Goal: Task Accomplishment & Management: Use online tool/utility

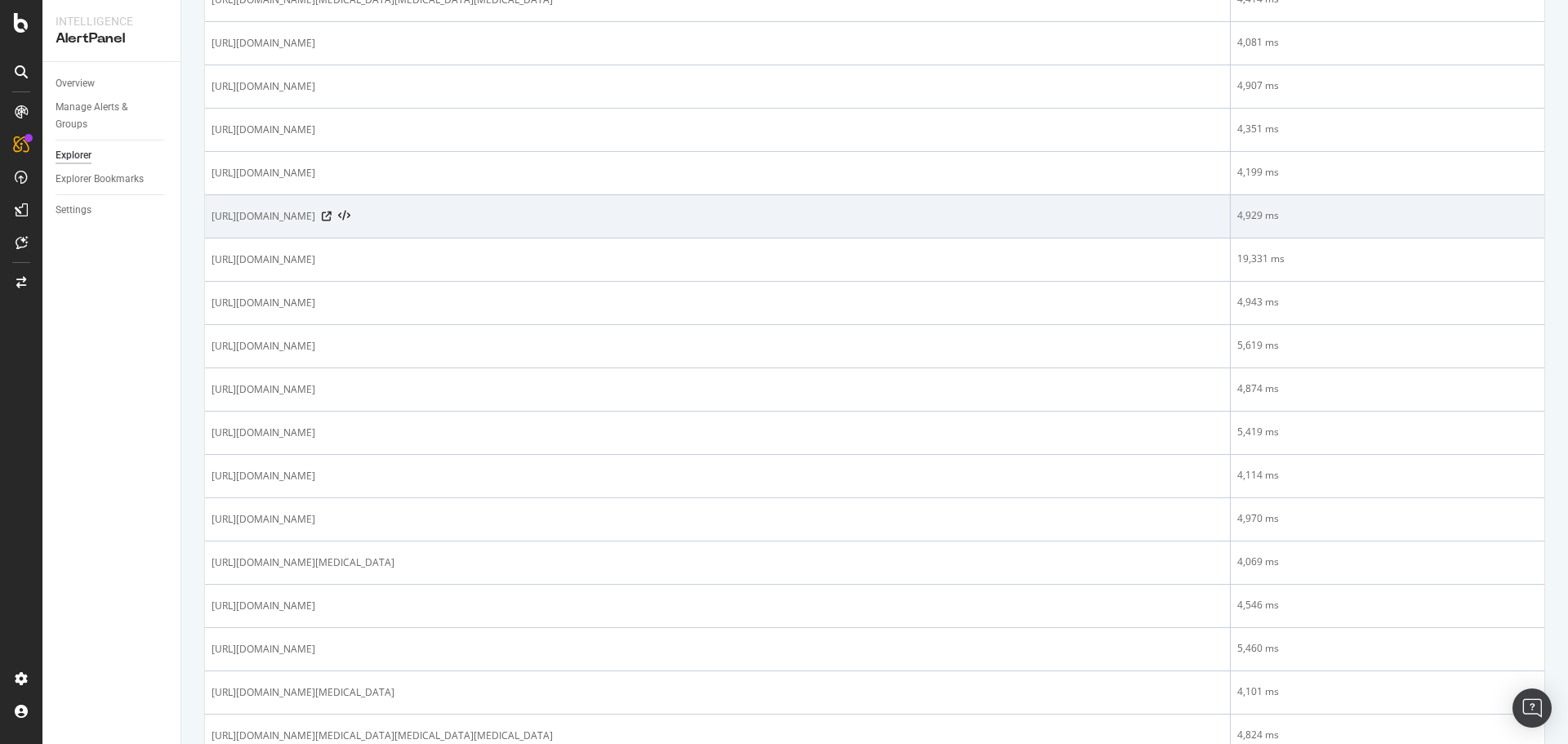
scroll to position [490, 0]
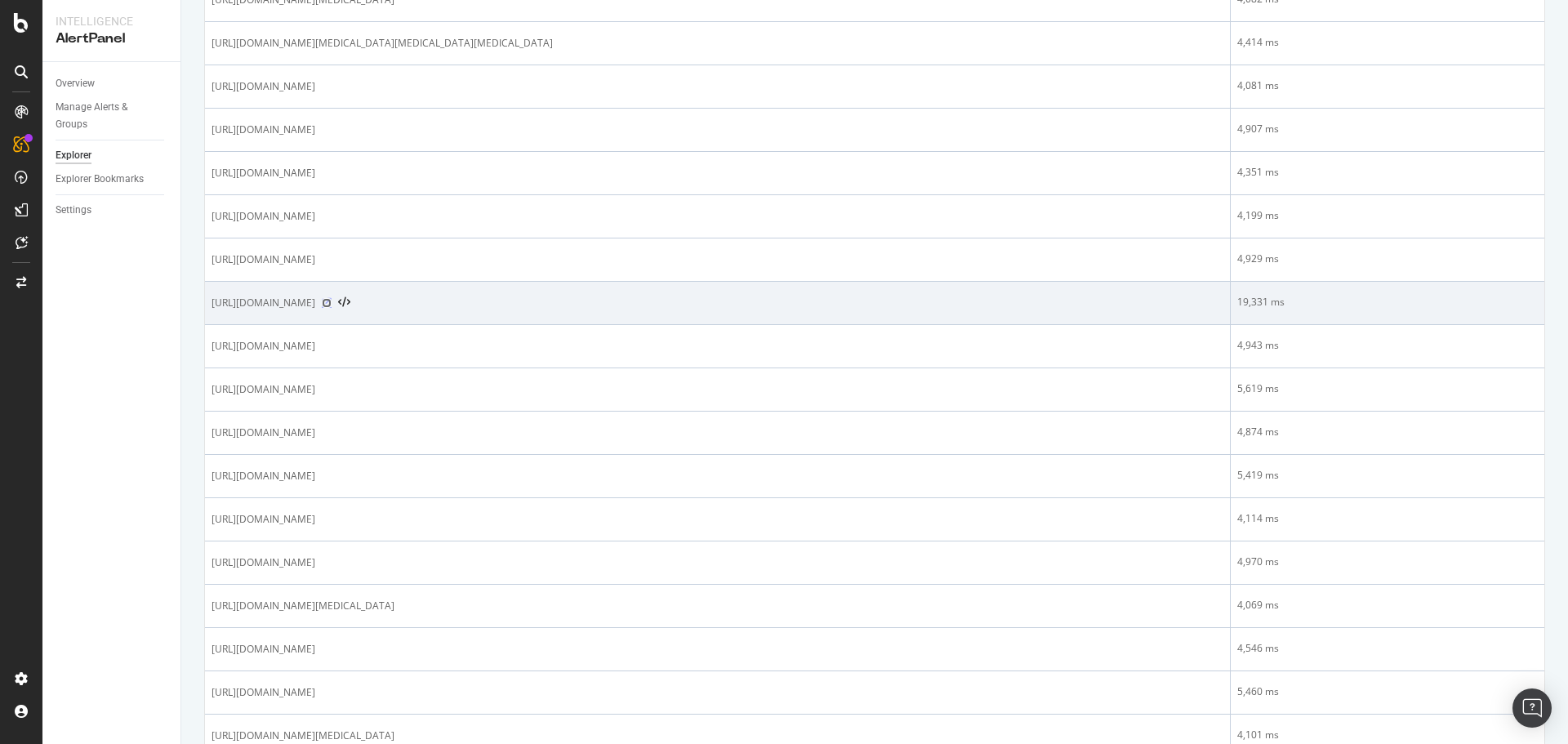
click at [332, 306] on icon at bounding box center [326, 302] width 10 height 10
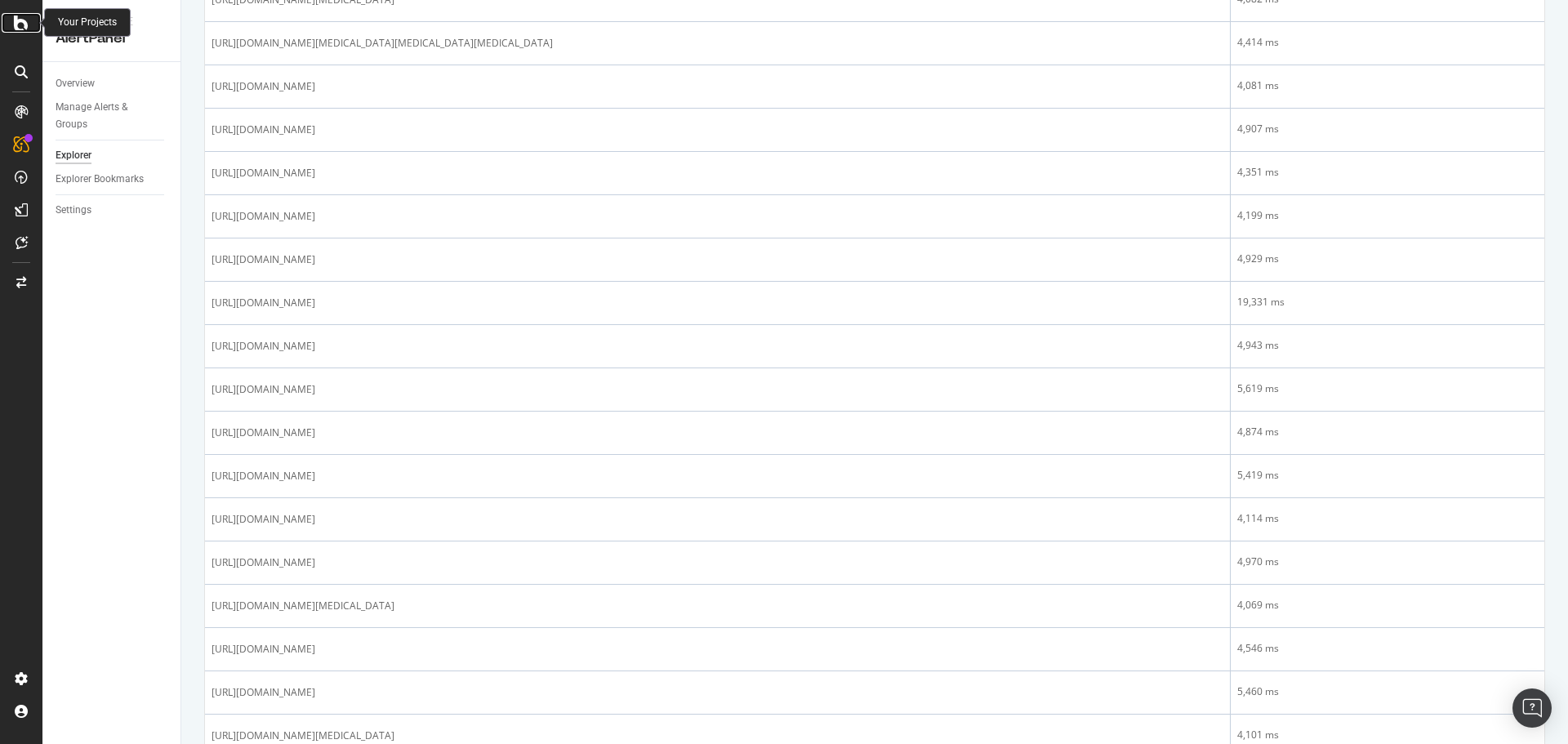
click at [15, 23] on icon at bounding box center [21, 22] width 15 height 19
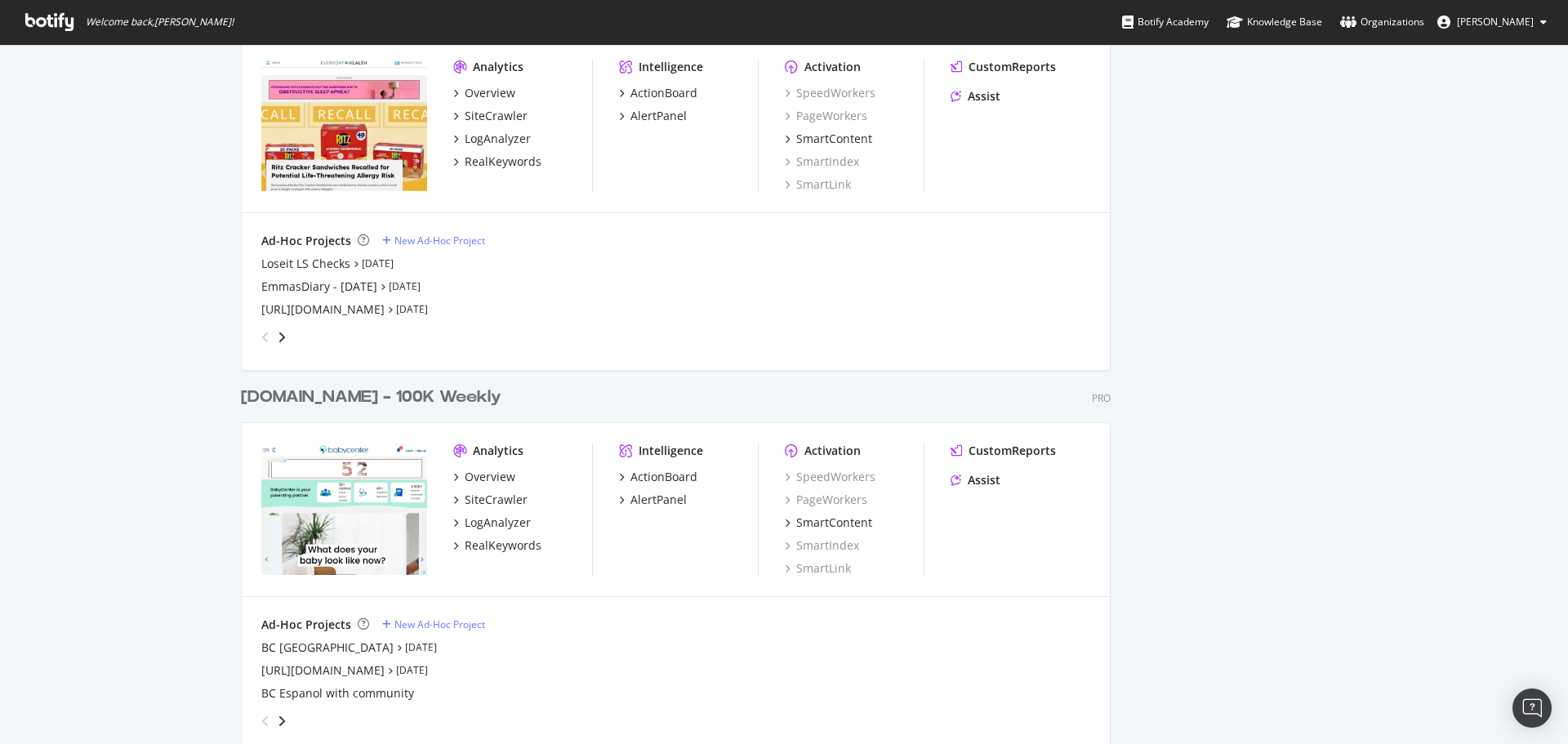
scroll to position [2042, 0]
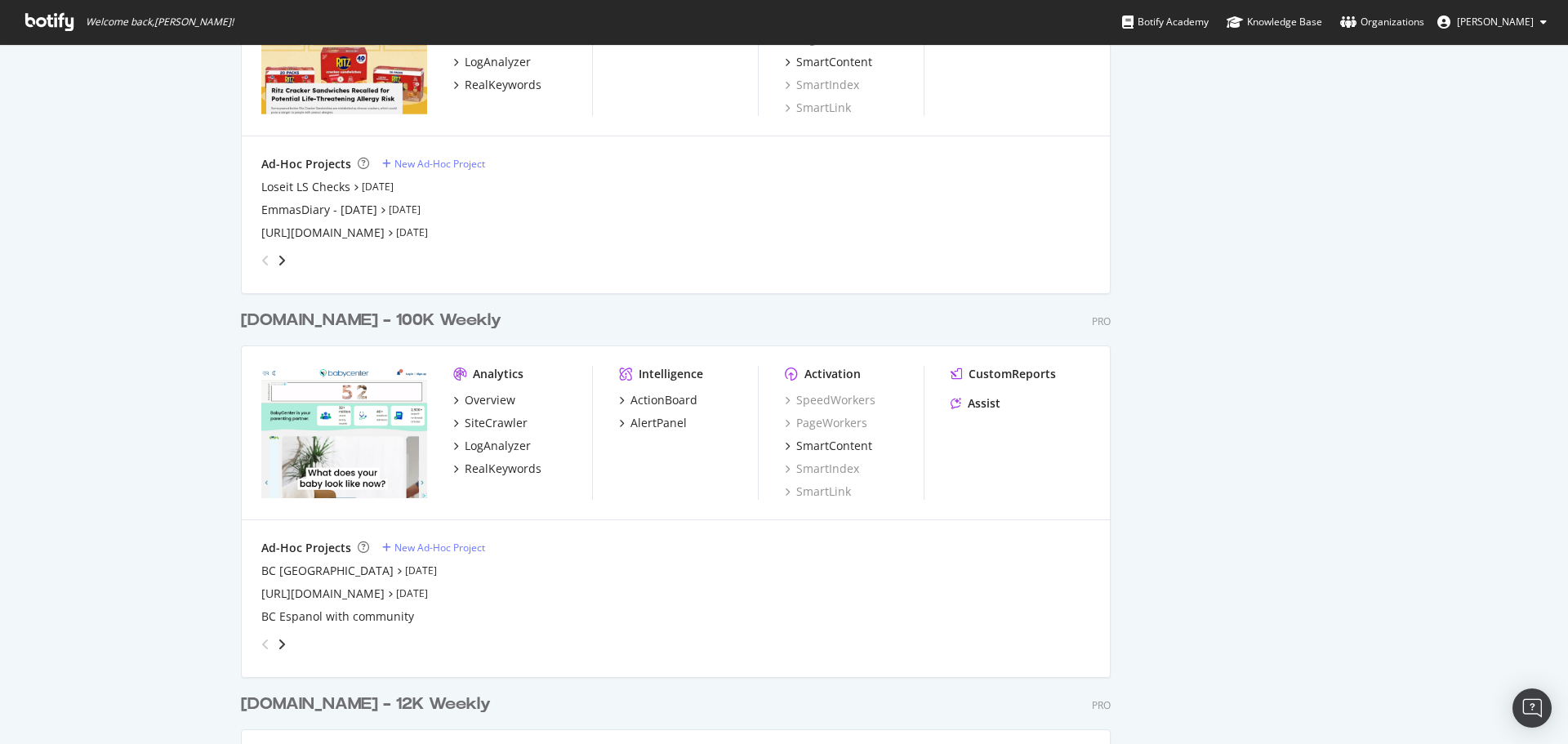
click at [281, 638] on div "angle-right" at bounding box center [282, 644] width 11 height 17
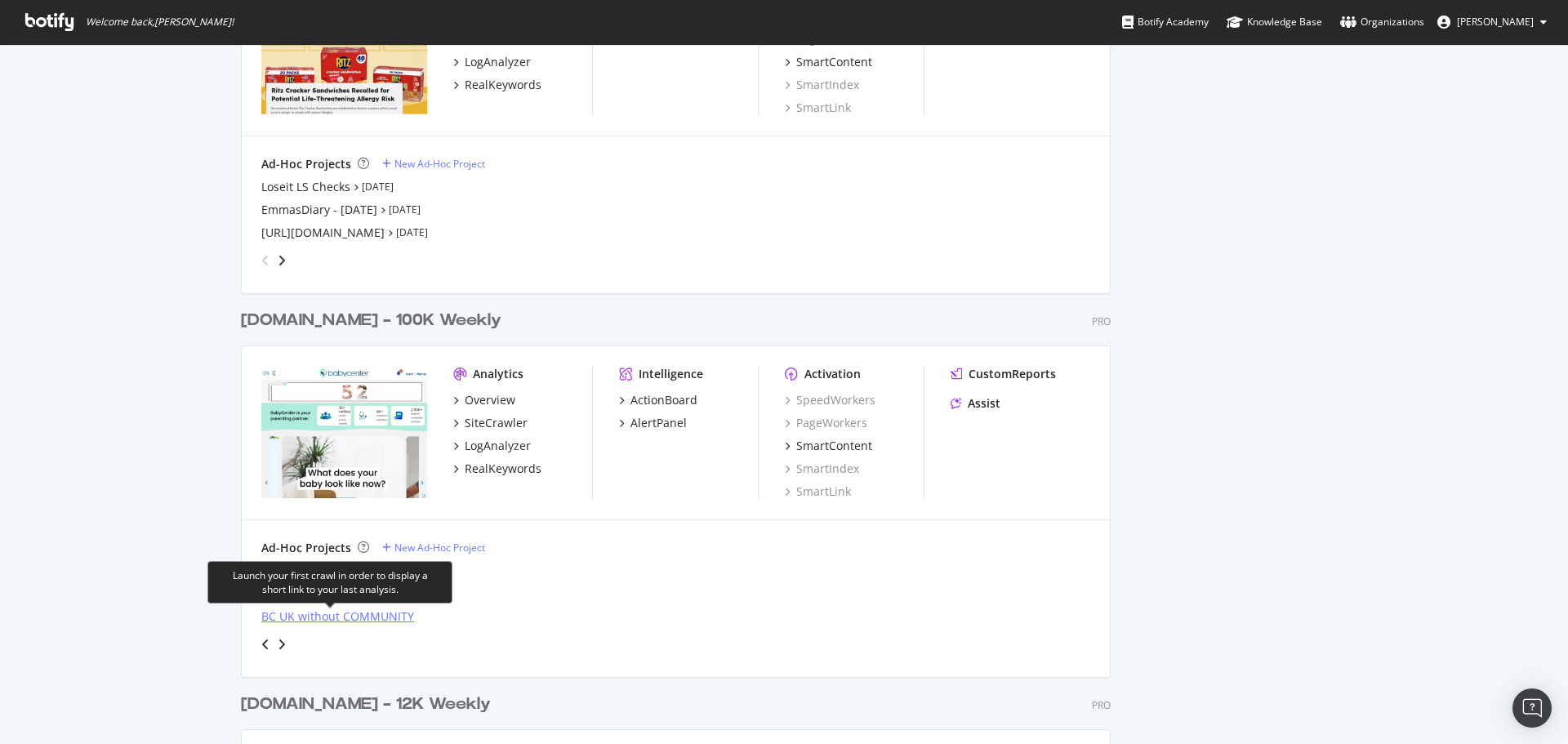
click at [300, 617] on div "BC UK without COMMUNITY" at bounding box center [337, 616] width 153 height 17
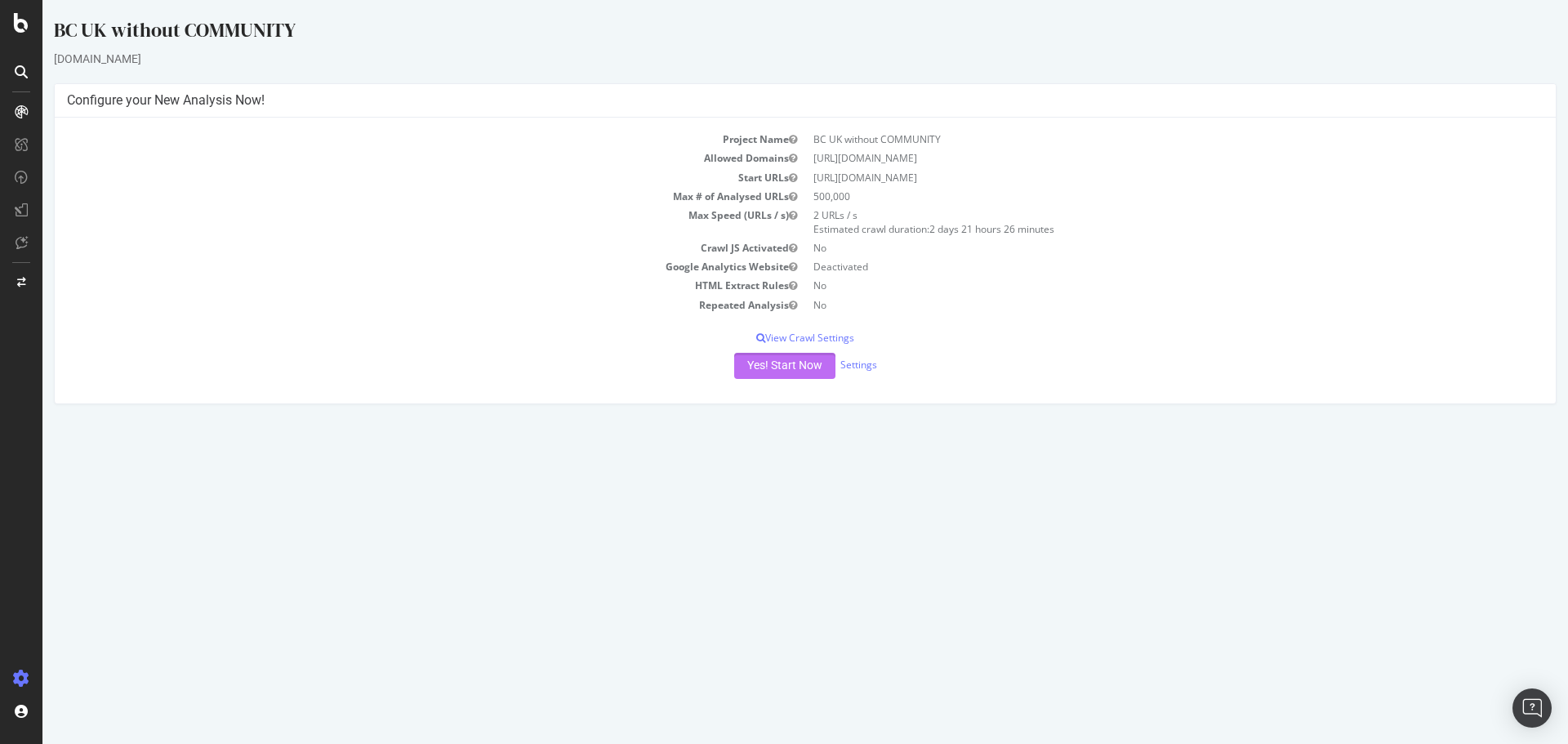
click at [775, 368] on button "Yes! Start Now" at bounding box center [785, 366] width 102 height 26
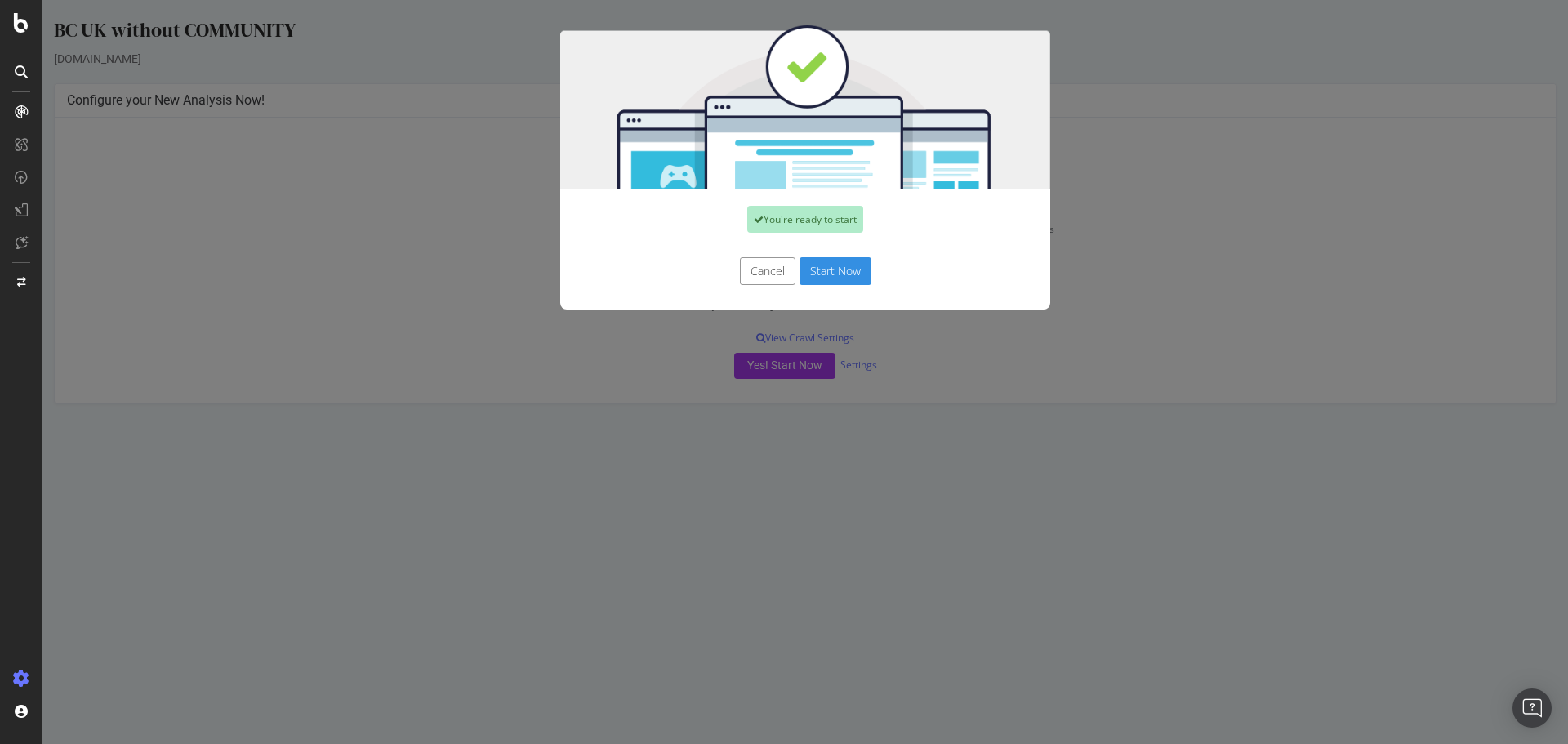
click at [832, 269] on button "Start Now" at bounding box center [836, 271] width 72 height 28
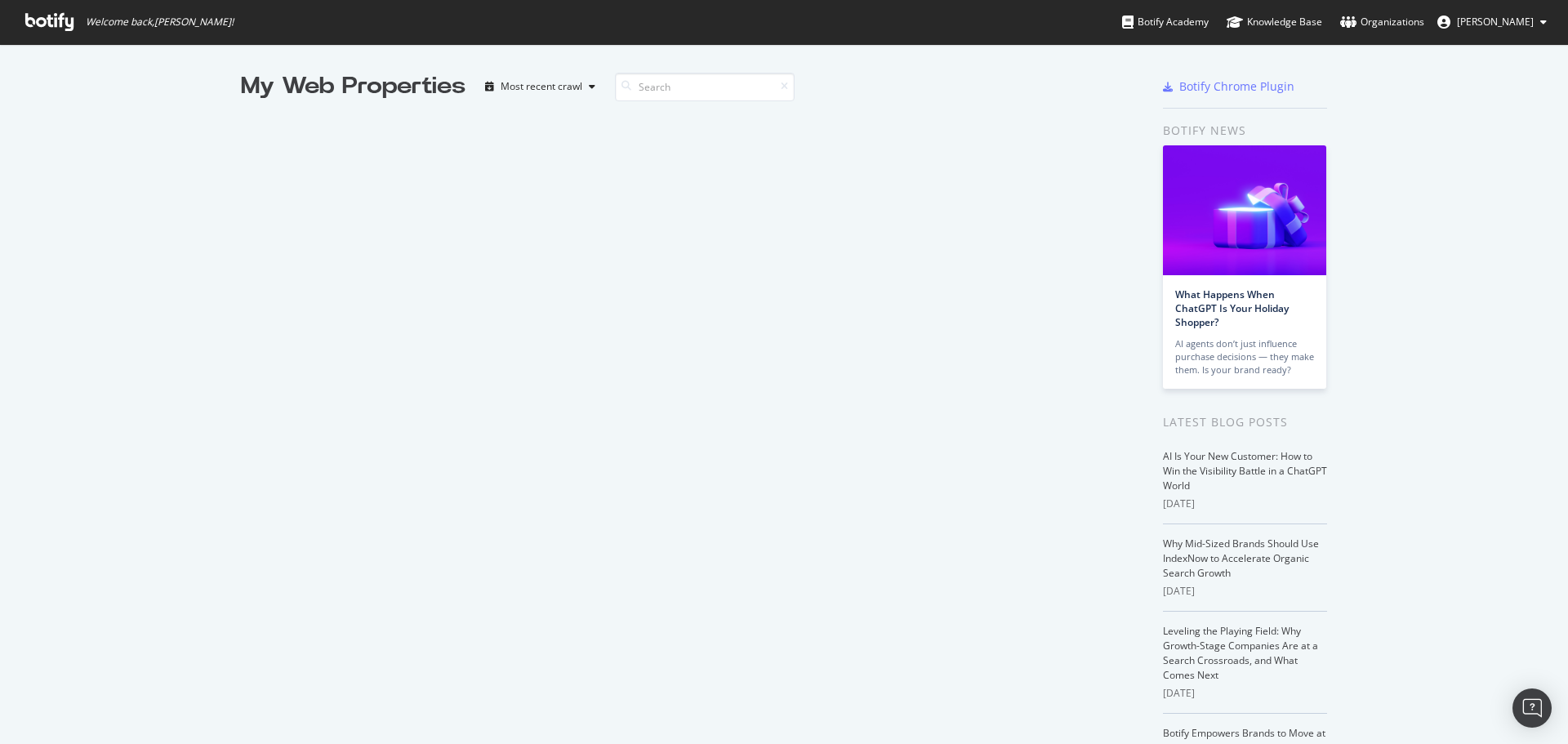
scroll to position [732, 1544]
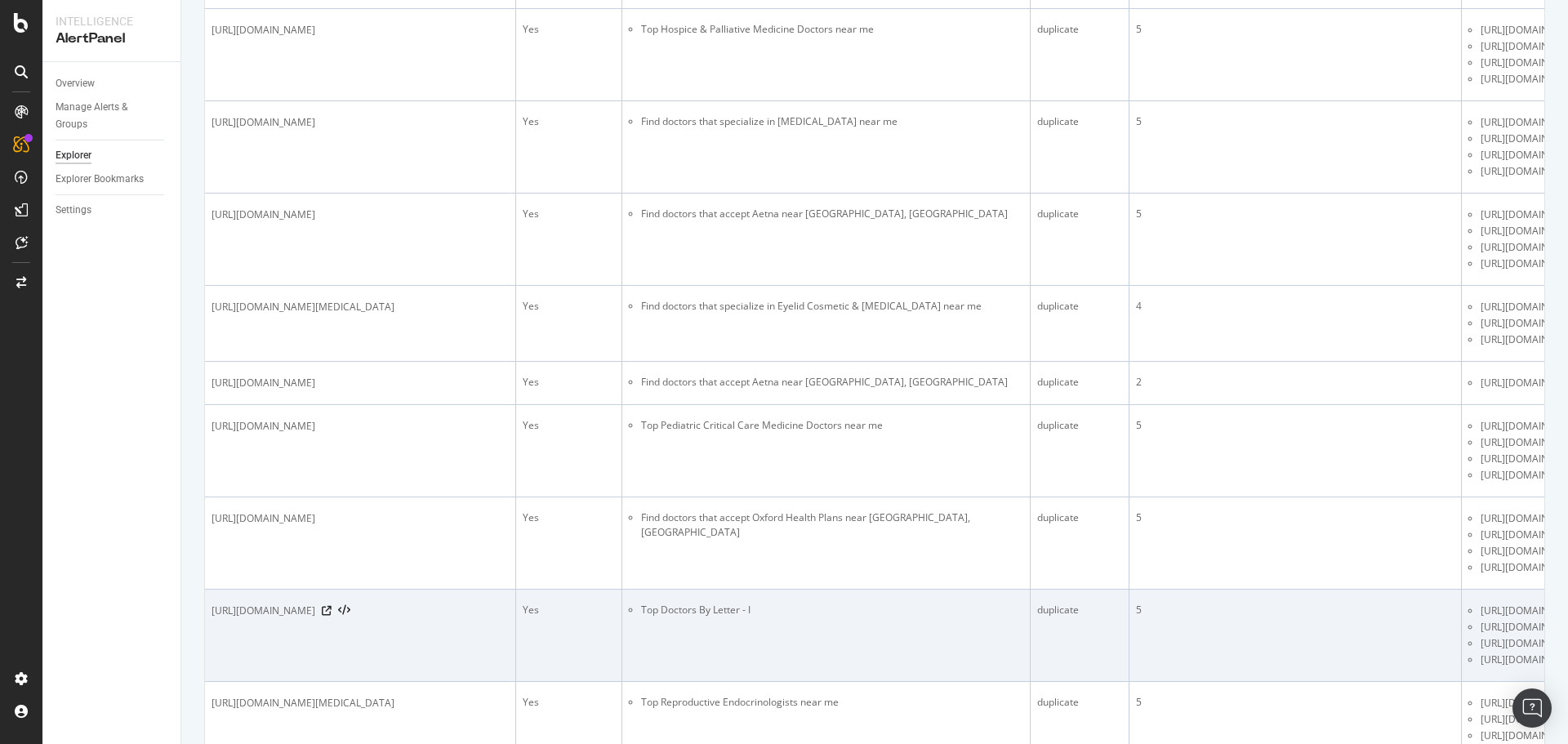
scroll to position [1470, 0]
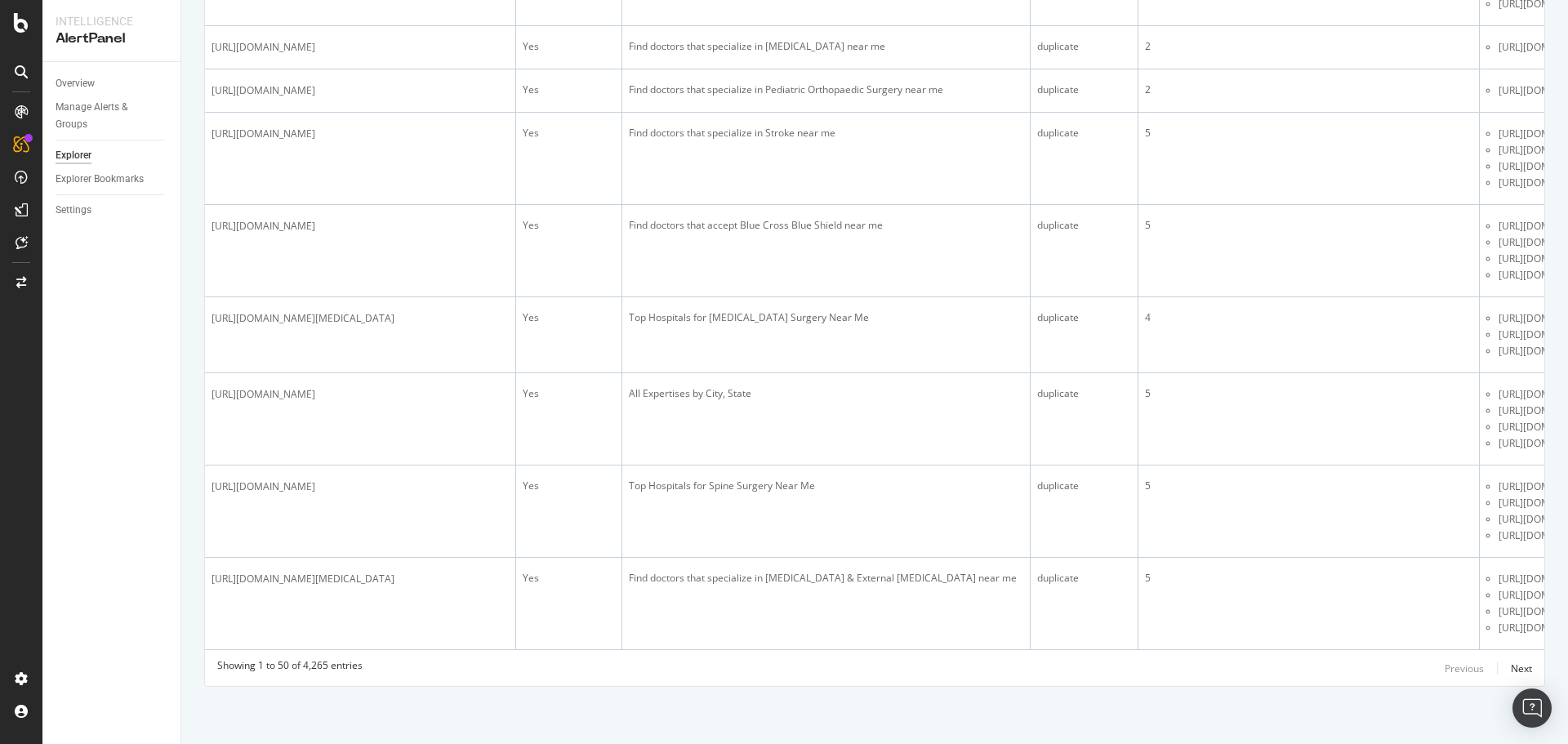
scroll to position [4346, 0]
